Goal: Task Accomplishment & Management: Manage account settings

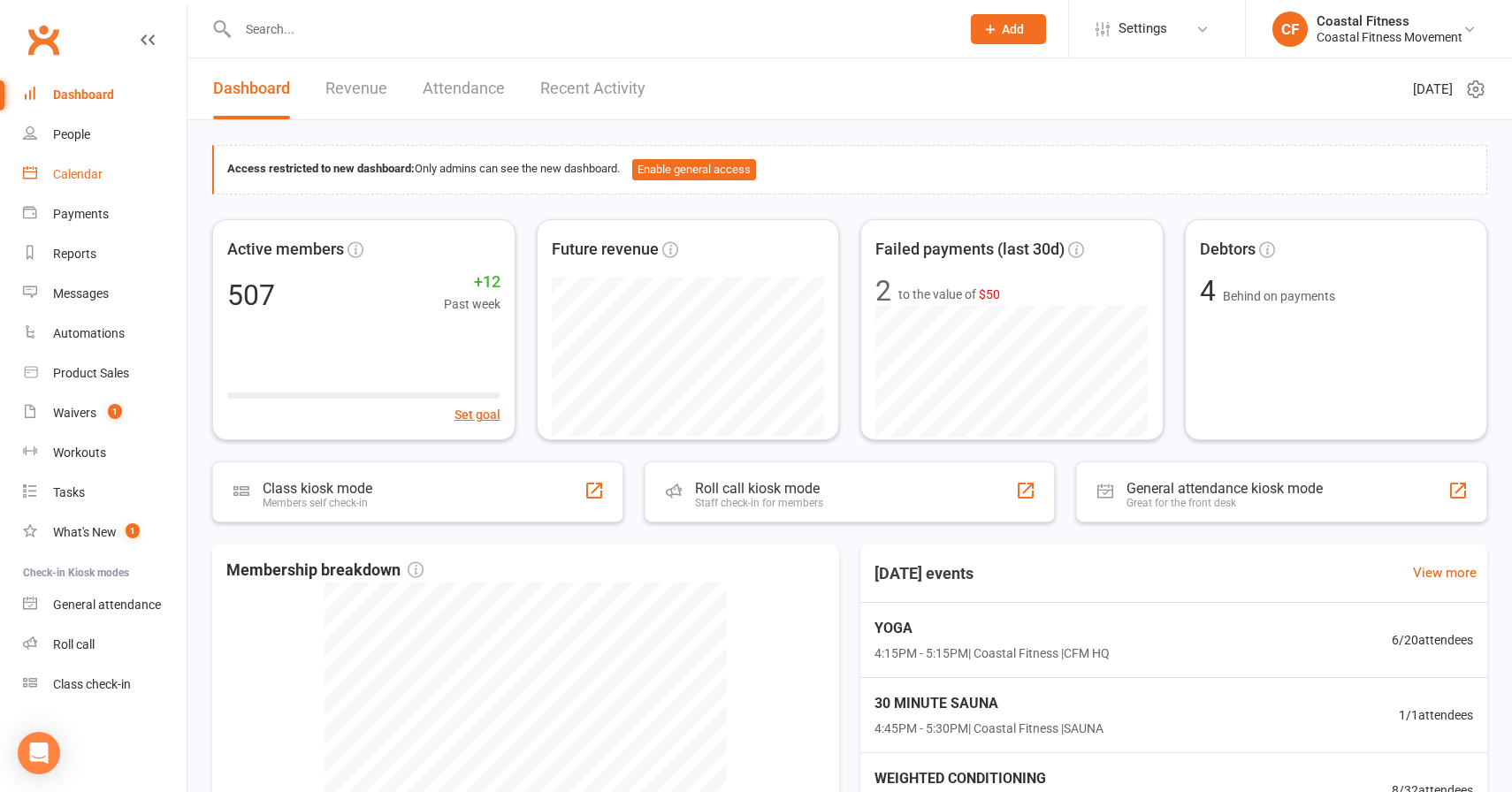
click at [99, 180] on div "Calendar" at bounding box center [77, 175] width 49 height 14
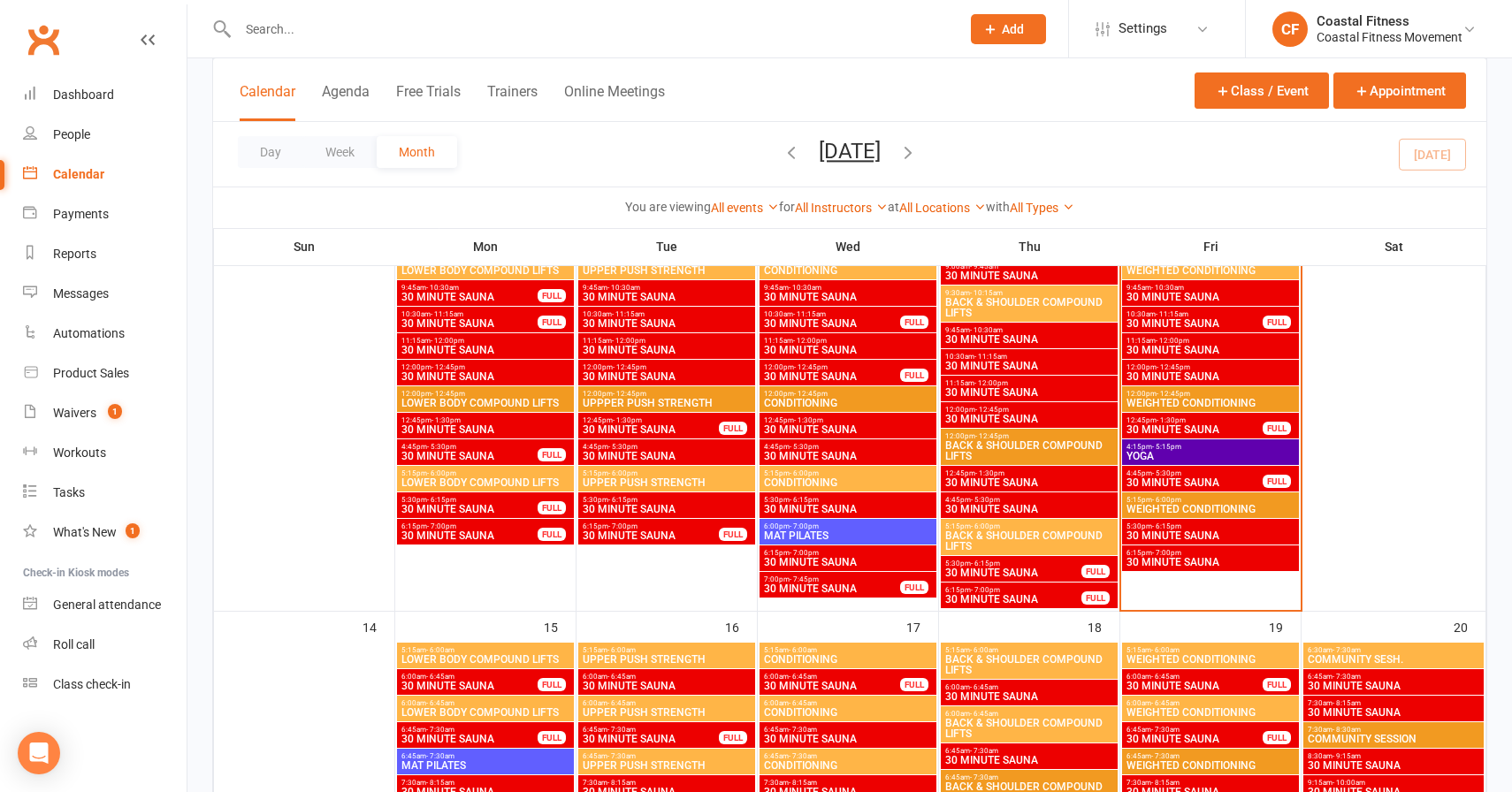
scroll to position [965, 0]
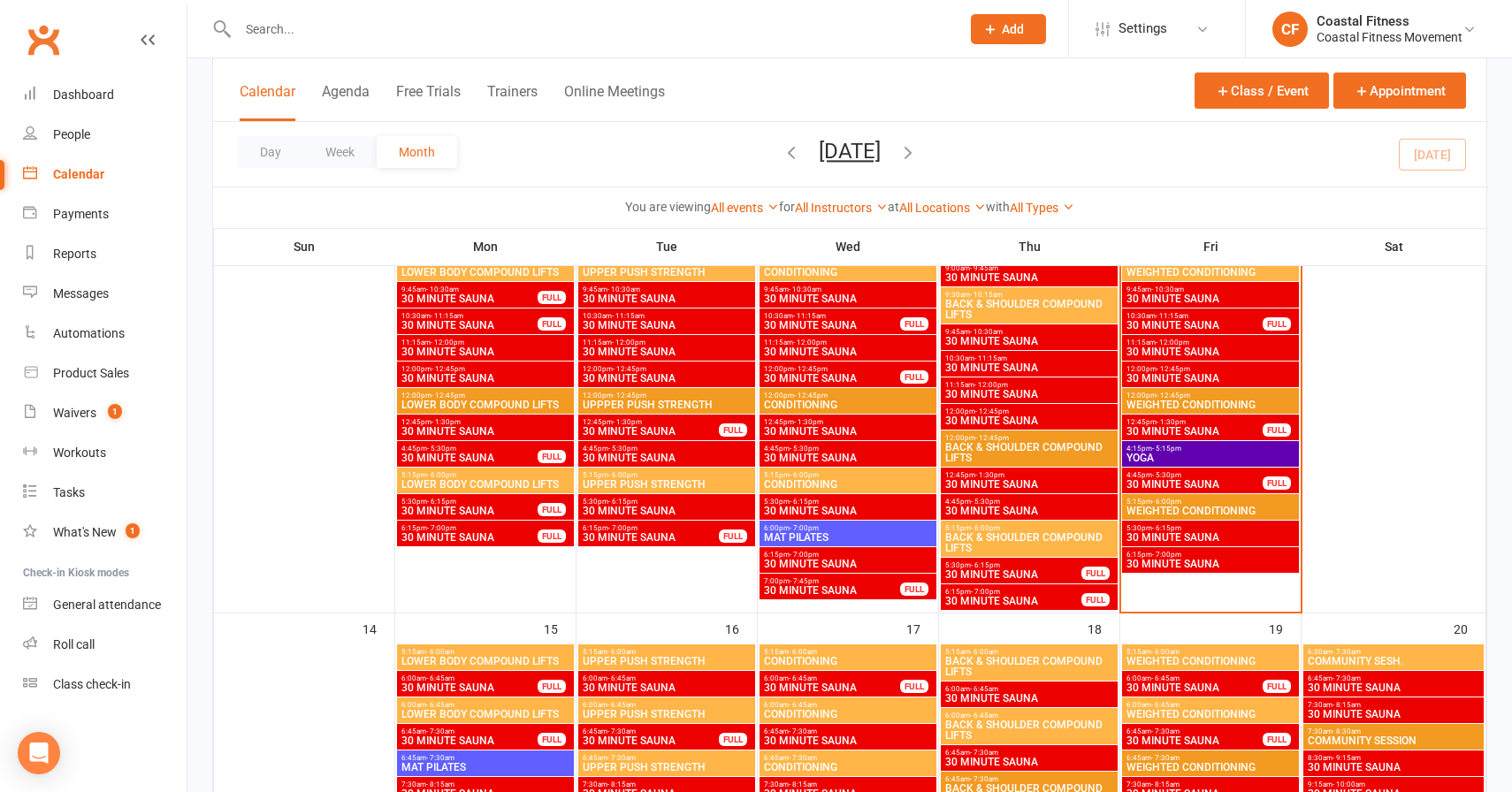
click at [1190, 453] on span "YOGA" at bounding box center [1211, 458] width 170 height 11
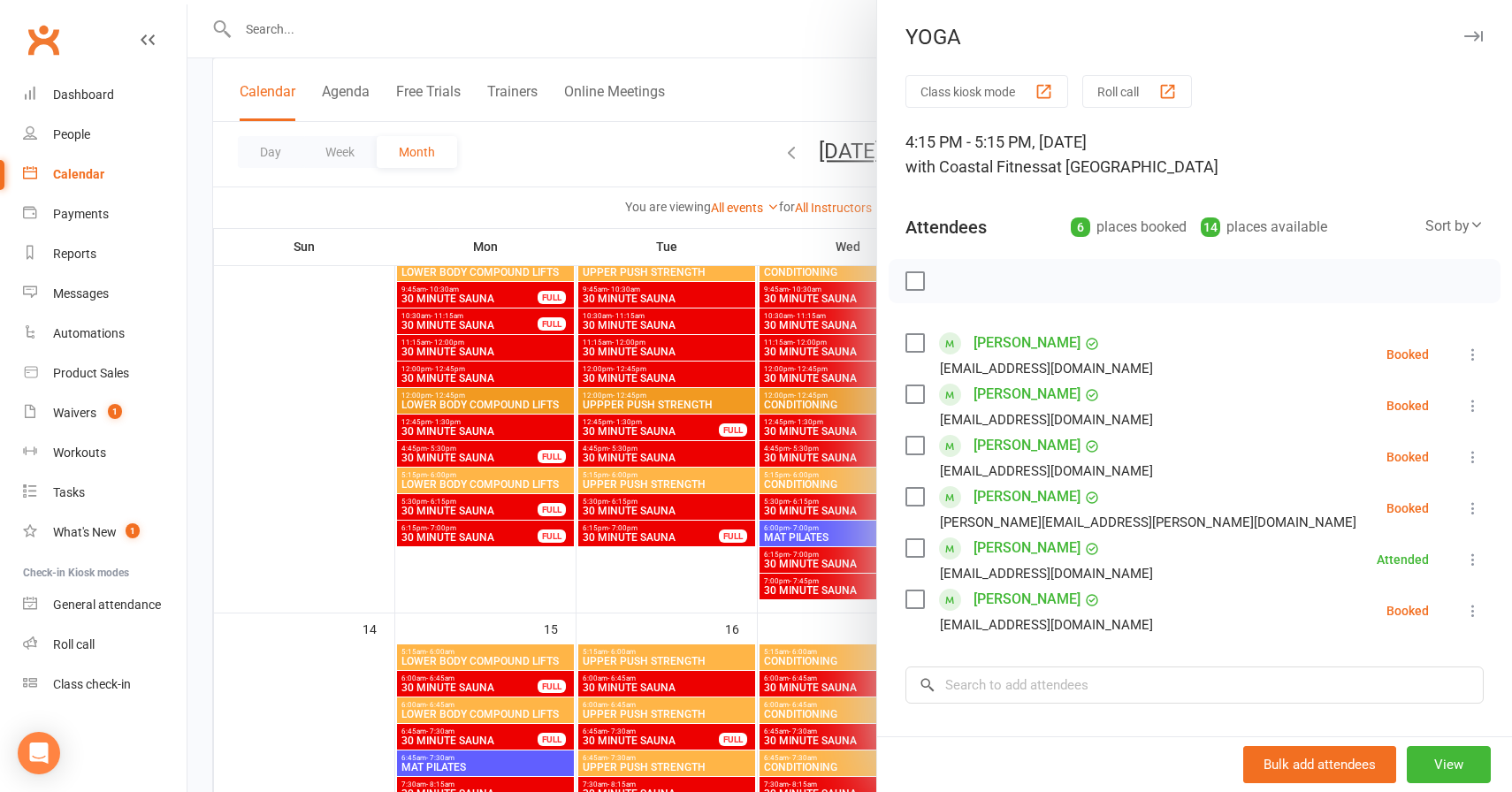
click at [1478, 30] on button "button" at bounding box center [1473, 37] width 21 height 22
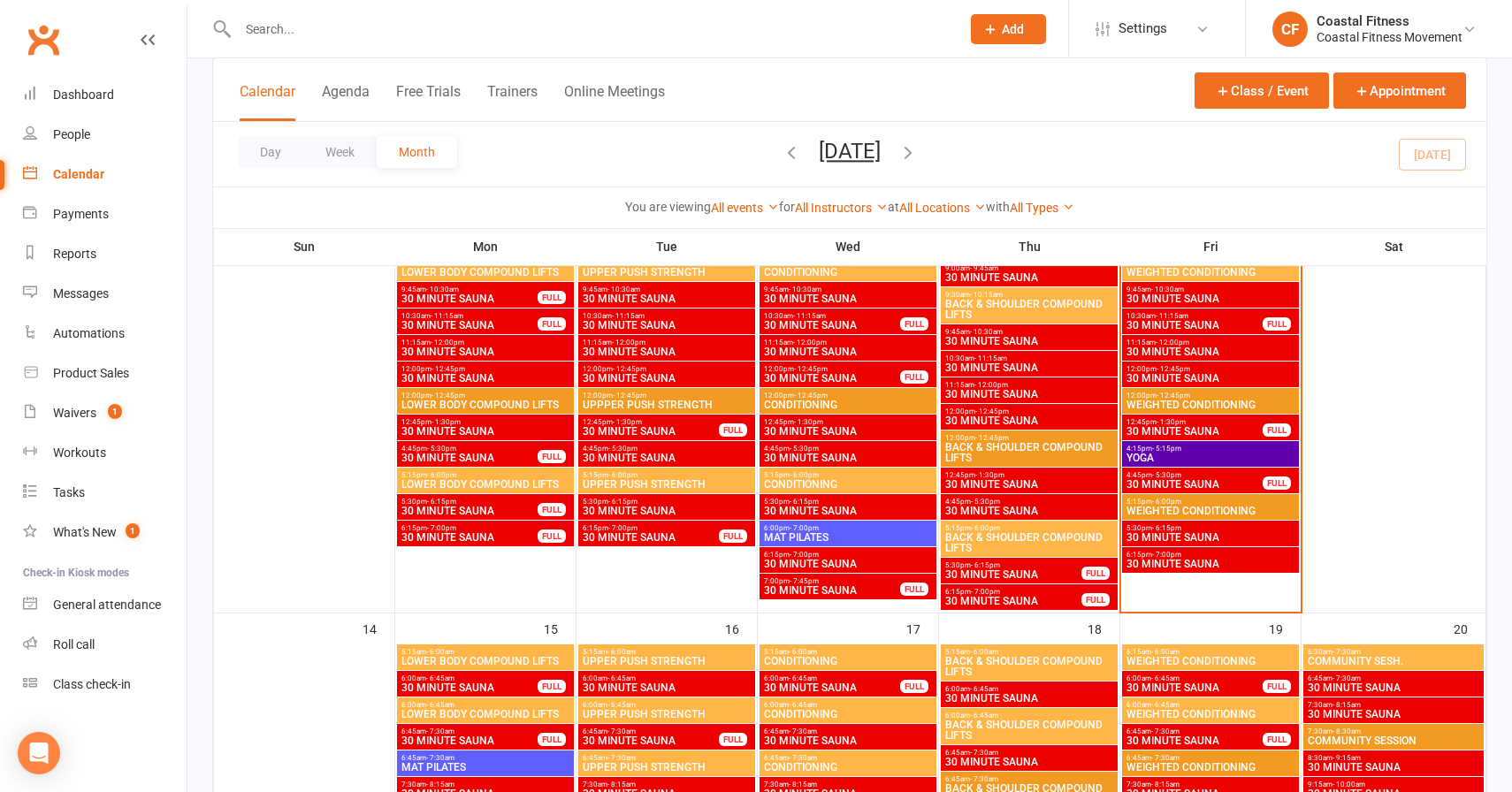
click at [1146, 486] on span "30 MINUTE SAUNA" at bounding box center [1195, 485] width 138 height 11
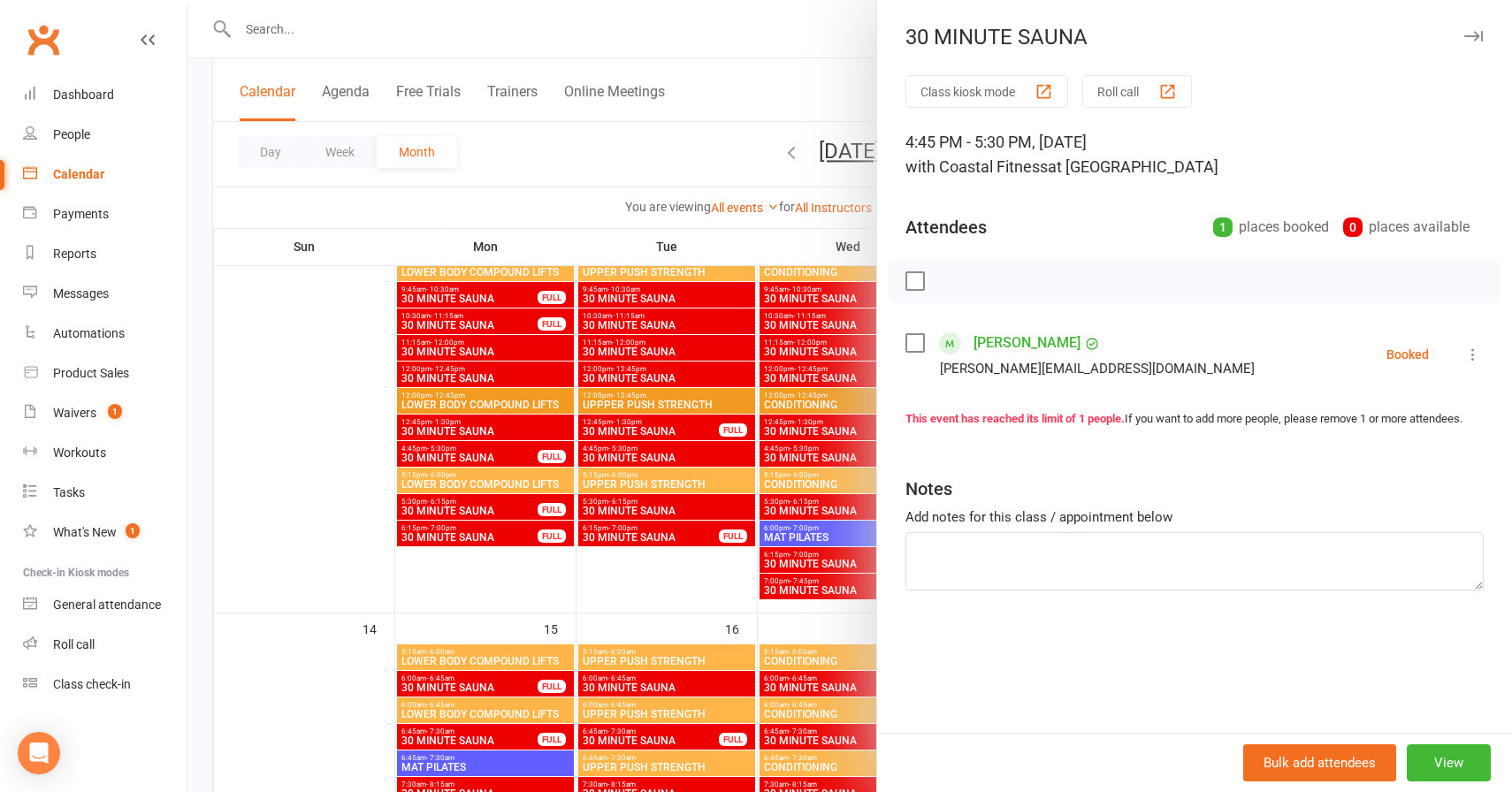
click at [1479, 38] on icon "button" at bounding box center [1473, 37] width 19 height 11
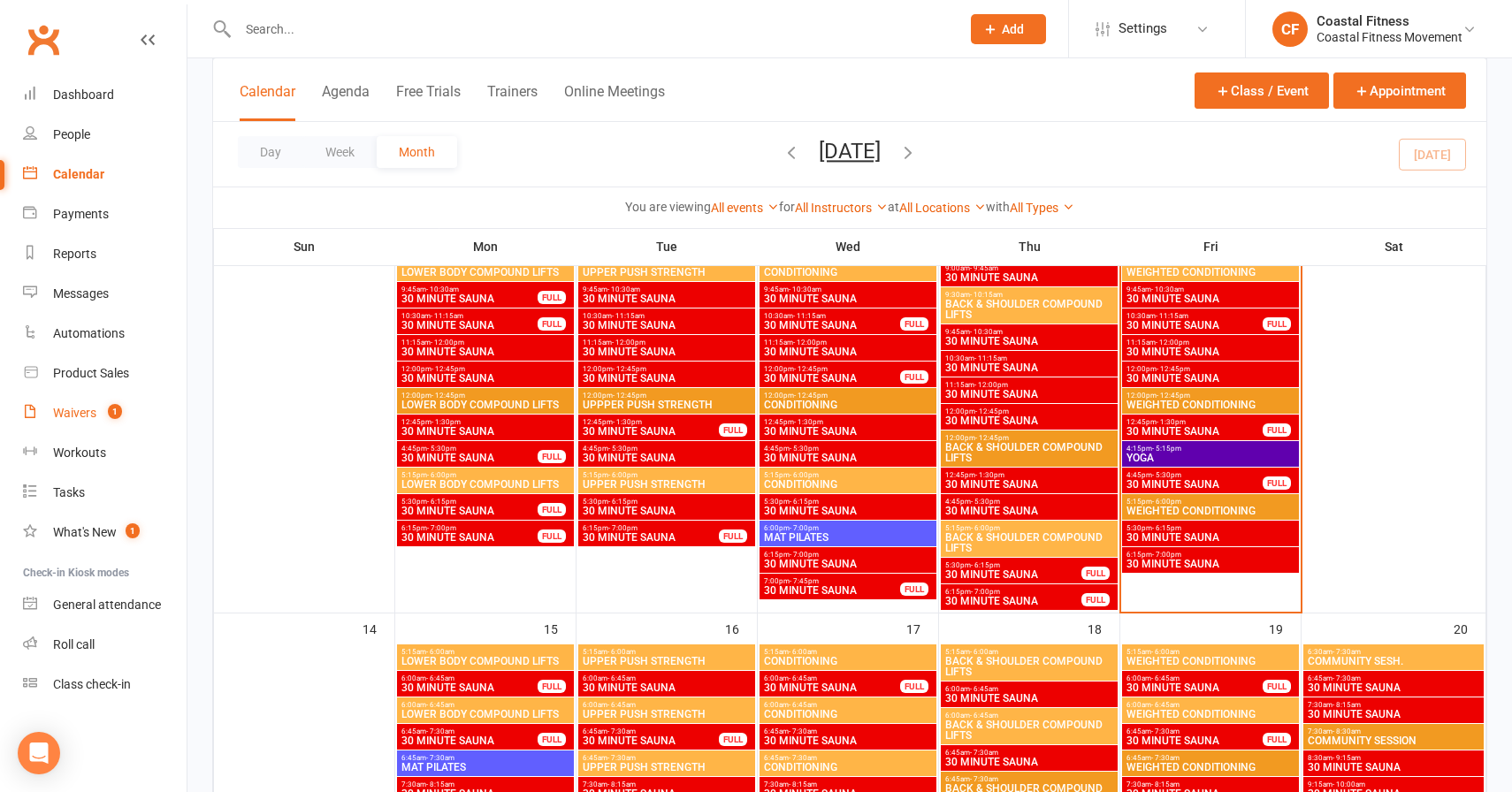
click at [64, 421] on link "Waivers 1" at bounding box center [105, 413] width 164 height 39
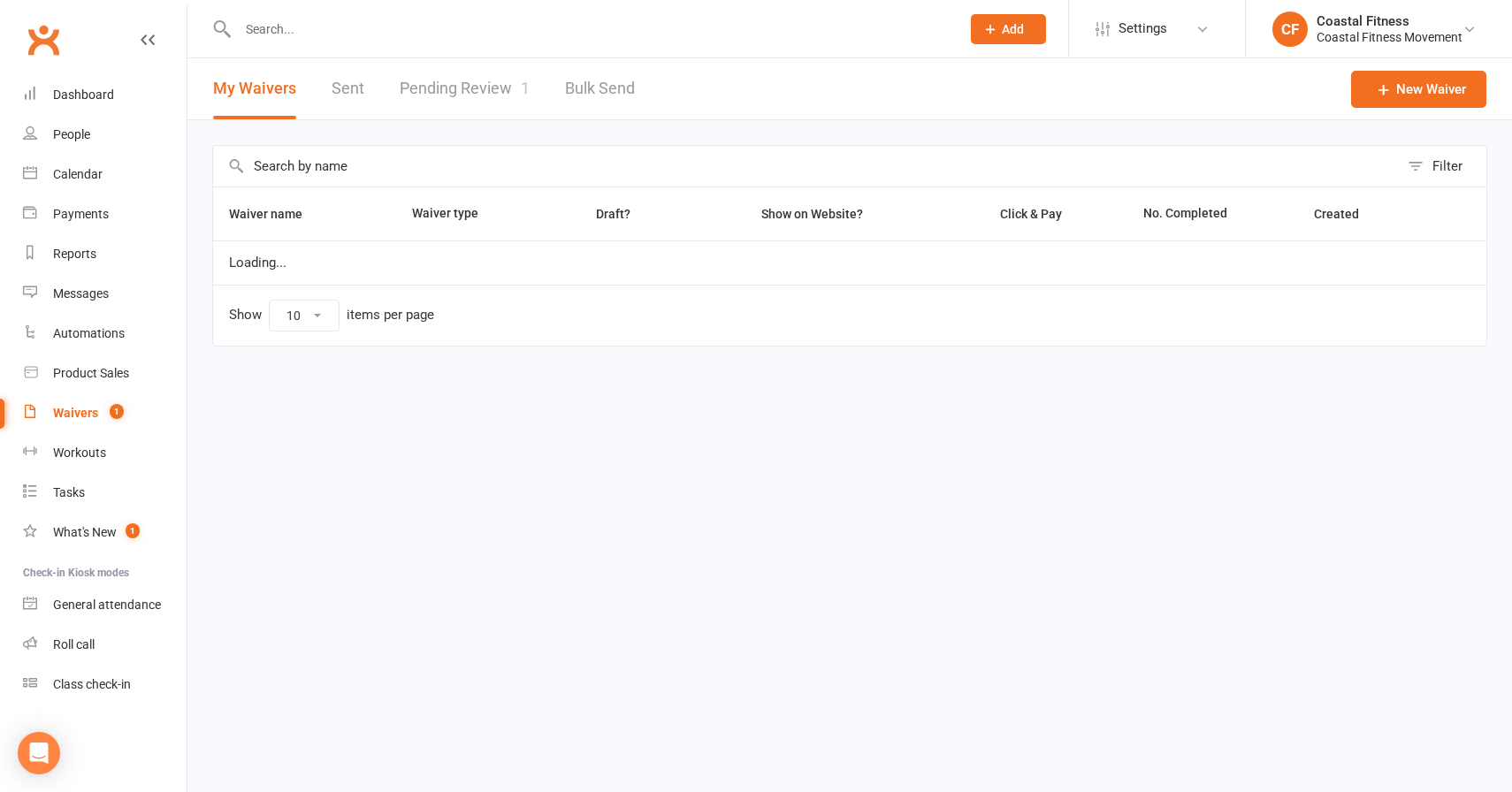
select select "25"
click at [454, 101] on link "Pending Review 1" at bounding box center [464, 89] width 130 height 61
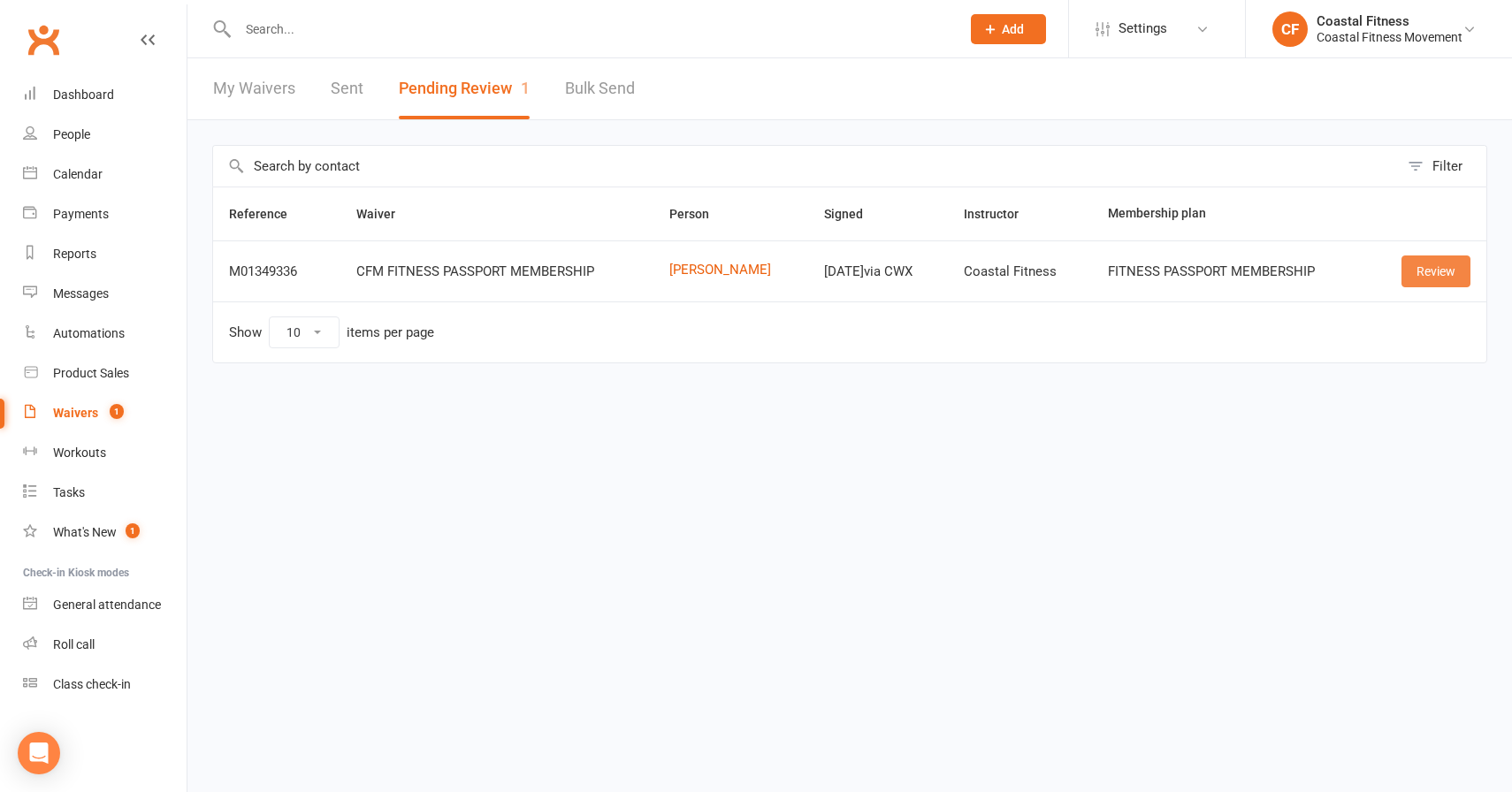
click at [1427, 280] on link "Review" at bounding box center [1436, 271] width 69 height 32
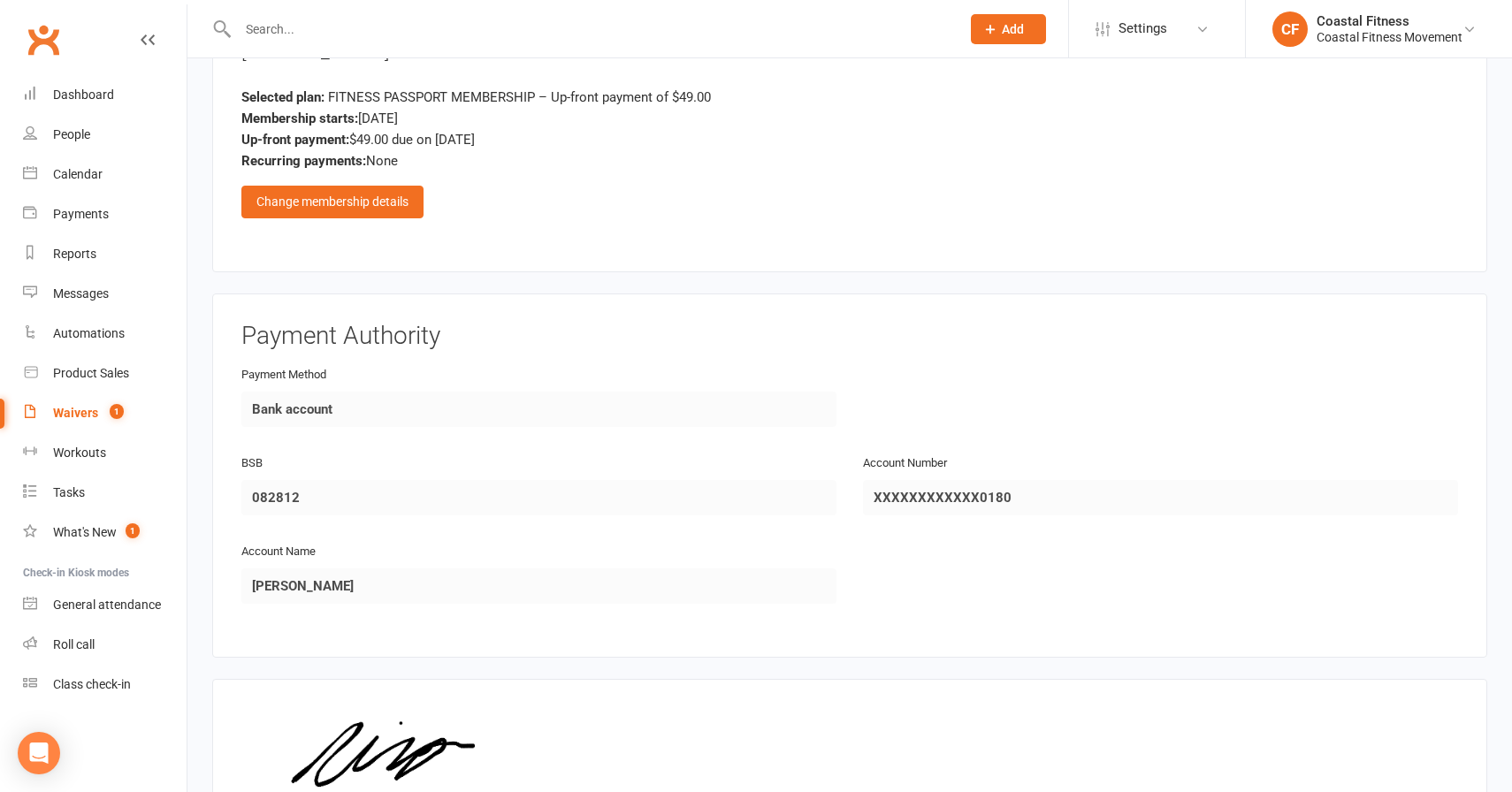
scroll to position [1513, 0]
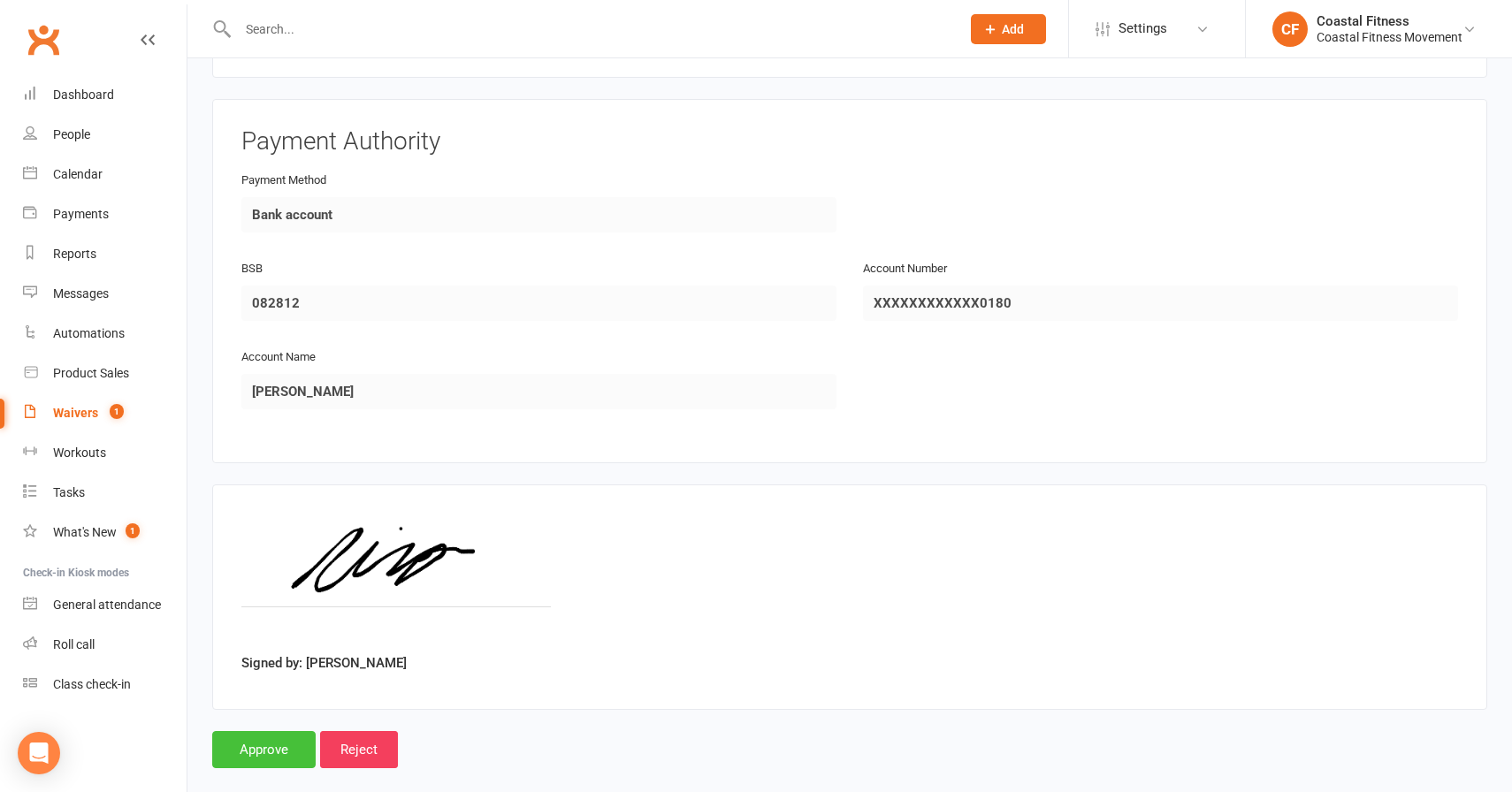
click at [282, 731] on input "Approve" at bounding box center [263, 749] width 103 height 37
